Goal: Information Seeking & Learning: Check status

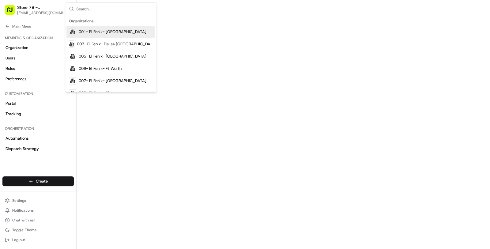
scroll to position [194, 0]
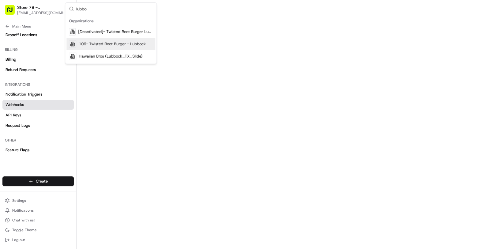
type input "lubbo"
click at [101, 39] on div "106- Twisted Root Burger - Lubbock" at bounding box center [110, 44] width 89 height 12
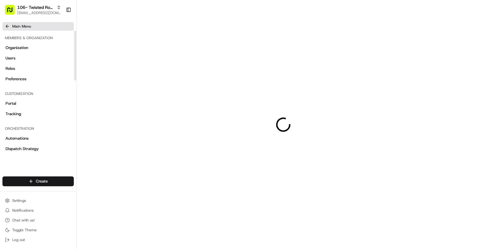
click at [28, 27] on span "Main Menu" at bounding box center [21, 26] width 19 height 5
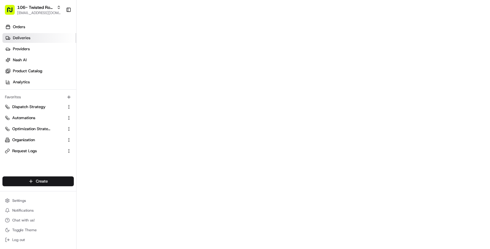
click at [34, 34] on link "Deliveries" at bounding box center [39, 38] width 74 height 10
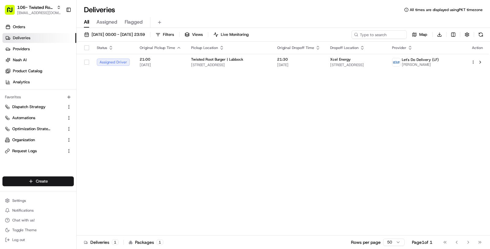
click at [451, 33] on html "106- Twisted Root Burger - Lubbock masood@usenash.com Toggle Sidebar Orders Del…" at bounding box center [245, 124] width 490 height 249
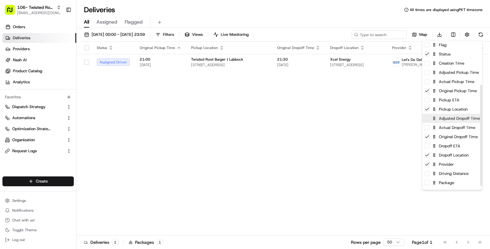
scroll to position [71, 0]
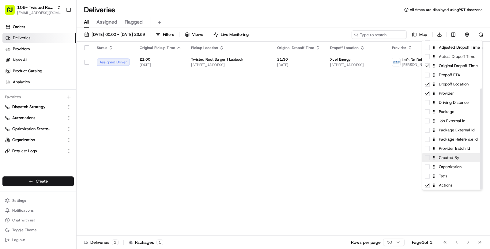
click at [454, 158] on div "Created By" at bounding box center [452, 157] width 60 height 9
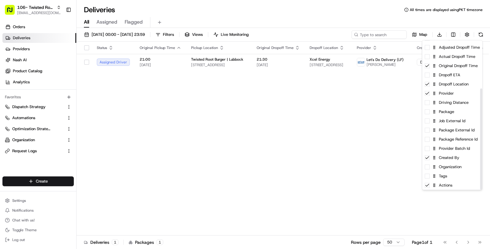
click at [358, 122] on html "106- Twisted Root Burger - Lubbock masood@usenash.com Toggle Sidebar Orders Del…" at bounding box center [245, 124] width 490 height 249
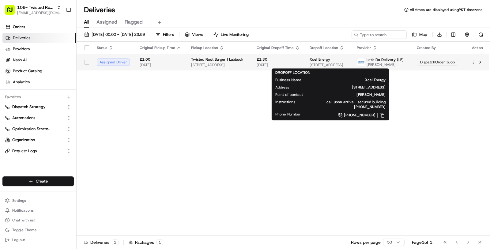
click at [339, 65] on span "201 Frankford Ave, Lubbock, TX 79416, USA" at bounding box center [327, 64] width 37 height 5
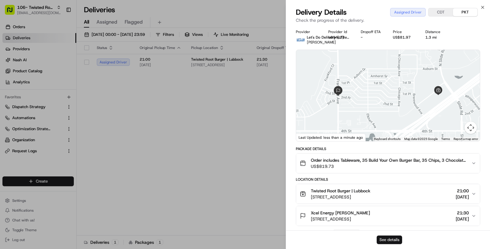
click at [383, 240] on button "See details" at bounding box center [388, 239] width 25 height 9
click at [394, 241] on button "See details" at bounding box center [388, 239] width 25 height 9
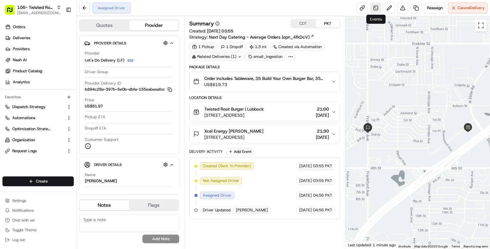
click at [376, 10] on link at bounding box center [375, 7] width 11 height 11
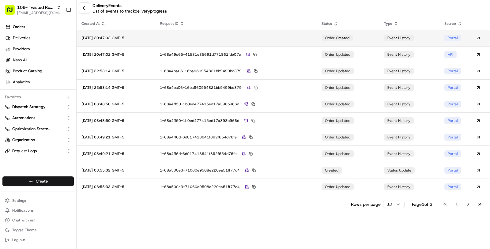
click at [276, 41] on td at bounding box center [236, 38] width 162 height 17
click at [85, 12] on button at bounding box center [84, 7] width 11 height 11
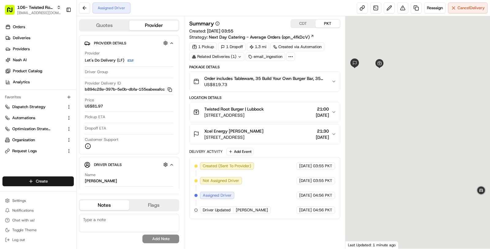
click at [229, 59] on div "Related Deliveries (1)" at bounding box center [216, 56] width 55 height 9
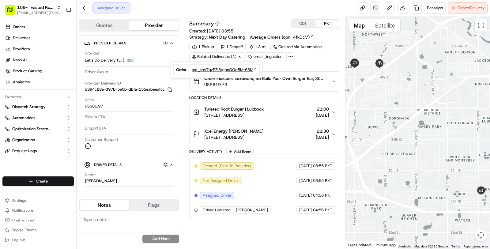
drag, startPoint x: 188, startPoint y: 70, endPoint x: 252, endPoint y: 71, distance: 64.0
click at [252, 71] on td "ord_mv7gzRZj8qjpnQGd8Mt66M" at bounding box center [224, 69] width 70 height 11
copy span "ord_mv7gzRZj8qjpnQGd8Mt66M"
drag, startPoint x: 189, startPoint y: 70, endPoint x: 250, endPoint y: 68, distance: 61.2
click at [251, 68] on td "ord_mv7gzRZj8qjpnQGd8Mt66M" at bounding box center [224, 69] width 70 height 11
